Goal: Task Accomplishment & Management: Manage account settings

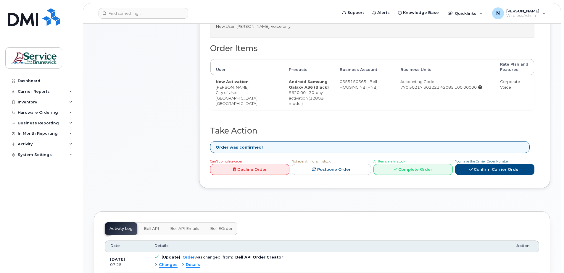
scroll to position [177, 0]
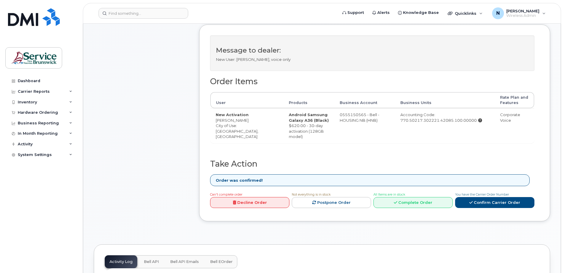
click at [264, 206] on link "Decline Order" at bounding box center [249, 202] width 79 height 11
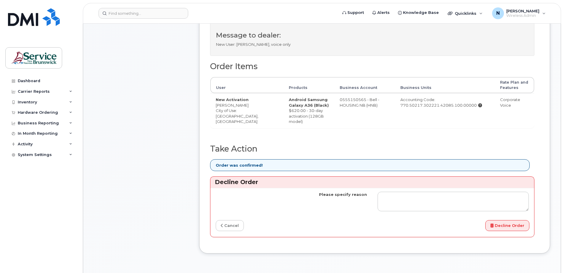
scroll to position [207, 0]
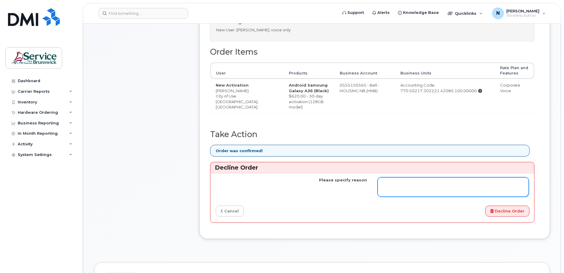
click at [398, 188] on textarea "Please specify reason" at bounding box center [452, 187] width 151 height 20
type textarea "N/A"
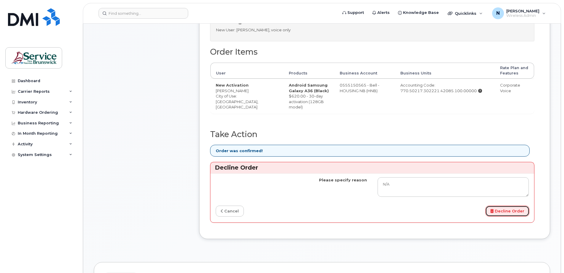
click at [510, 216] on button "Decline Order" at bounding box center [507, 211] width 44 height 11
